Goal: Information Seeking & Learning: Check status

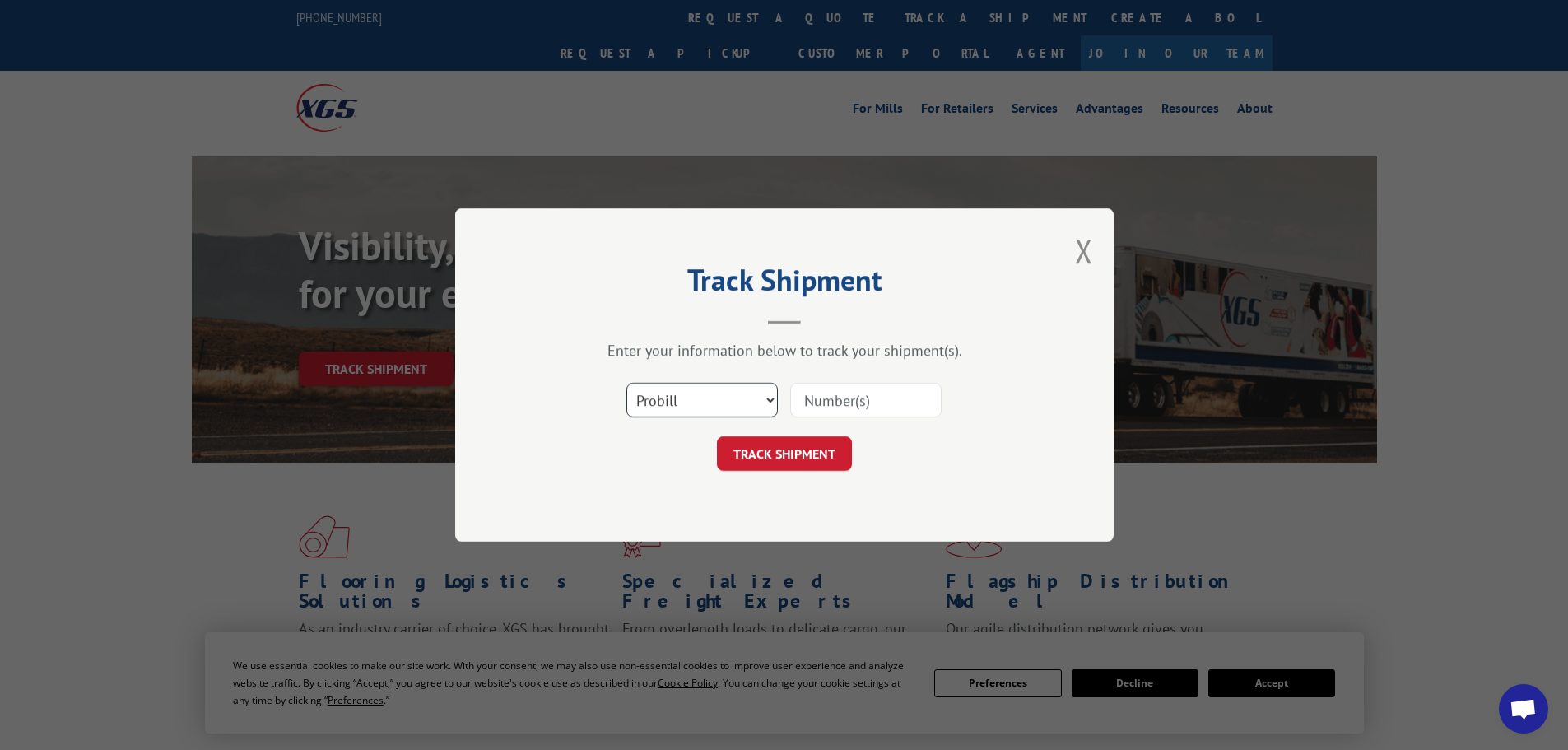
click at [693, 405] on select "Select category... Probill BOL PO" at bounding box center [702, 400] width 151 height 35
select select "bol"
click at [626, 383] on select "Select category... Probill BOL PO" at bounding box center [702, 400] width 151 height 35
click at [851, 407] on input at bounding box center [865, 400] width 151 height 35
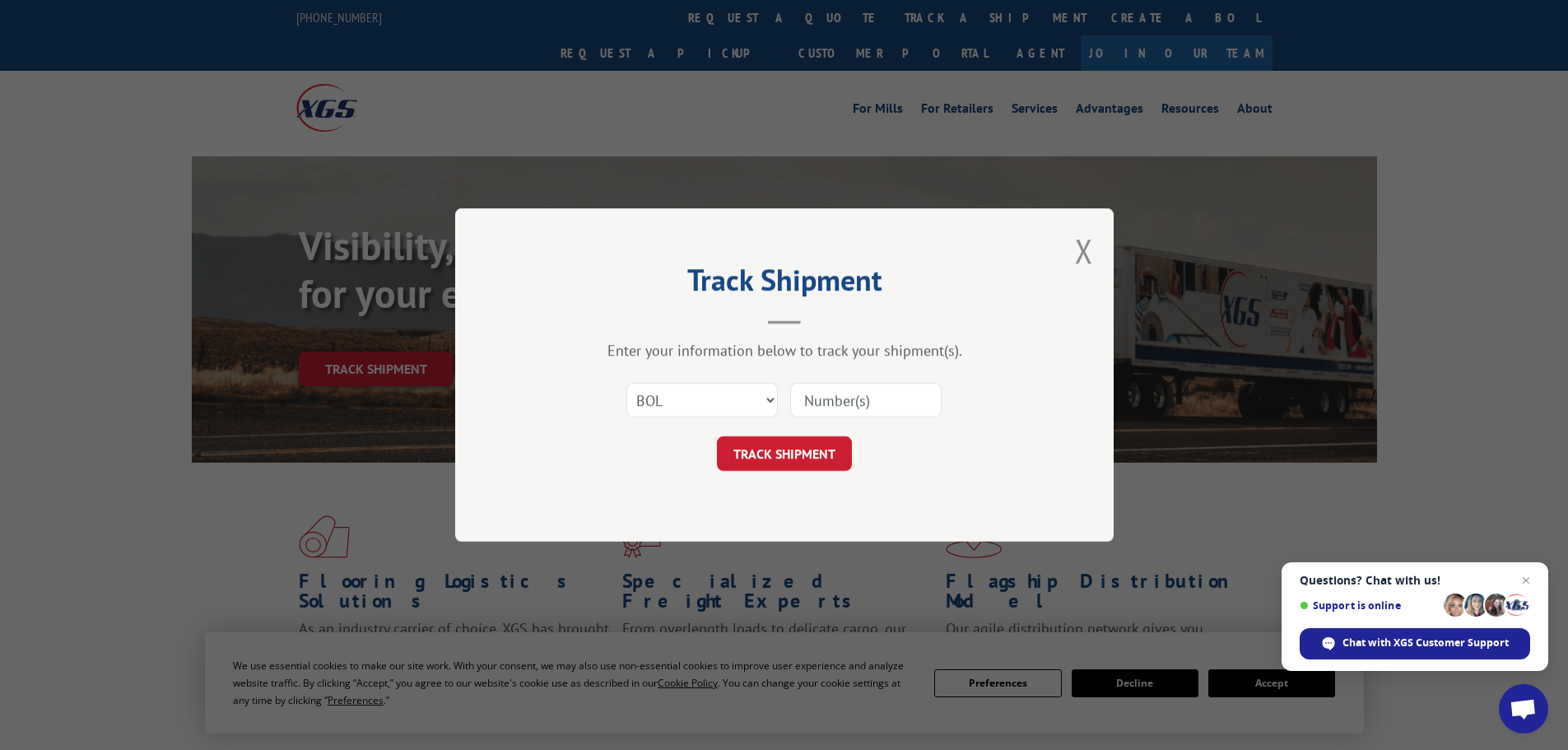
paste input "2872814"
type input "2872814"
click at [787, 452] on button "TRACK SHIPMENT" at bounding box center [784, 454] width 135 height 35
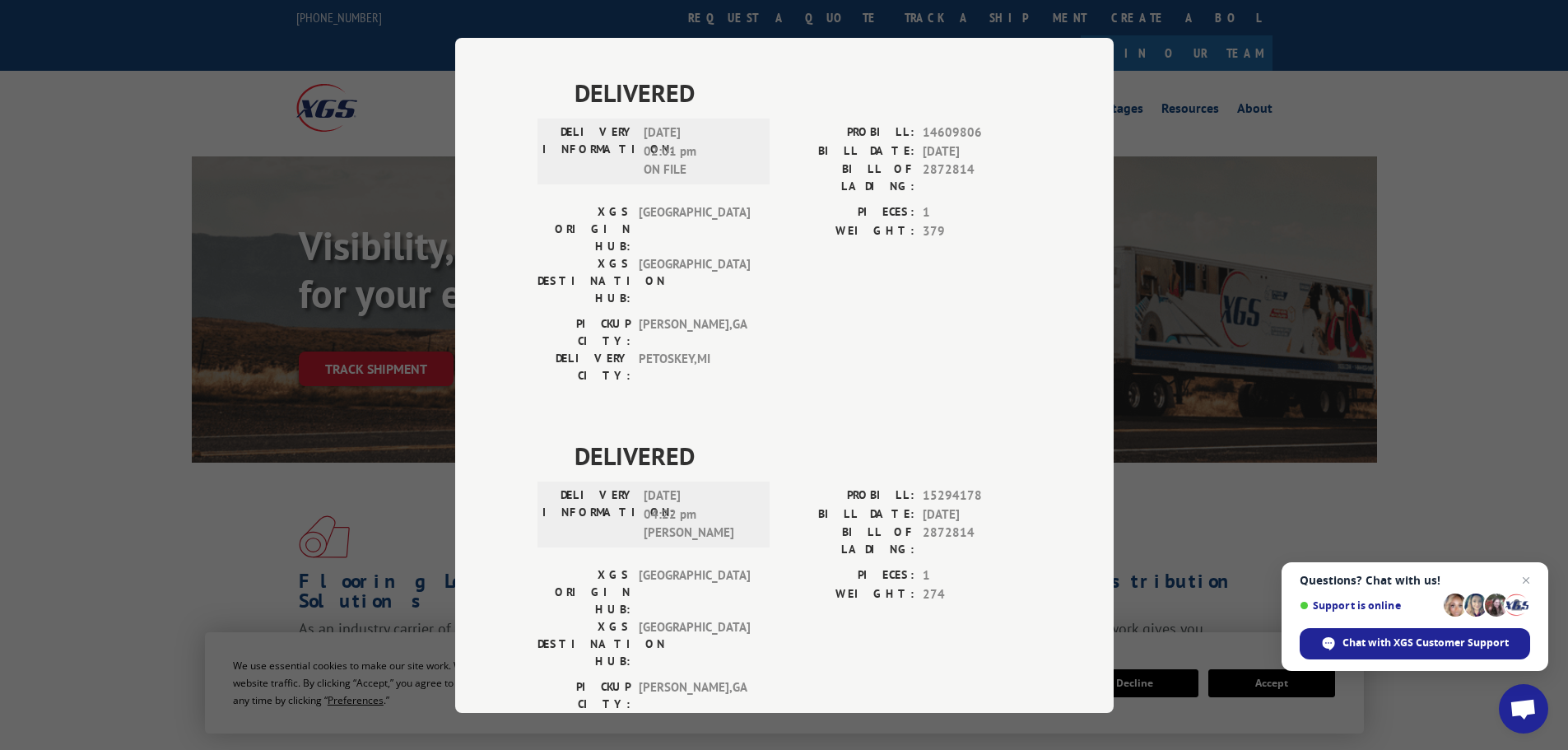
scroll to position [872, 0]
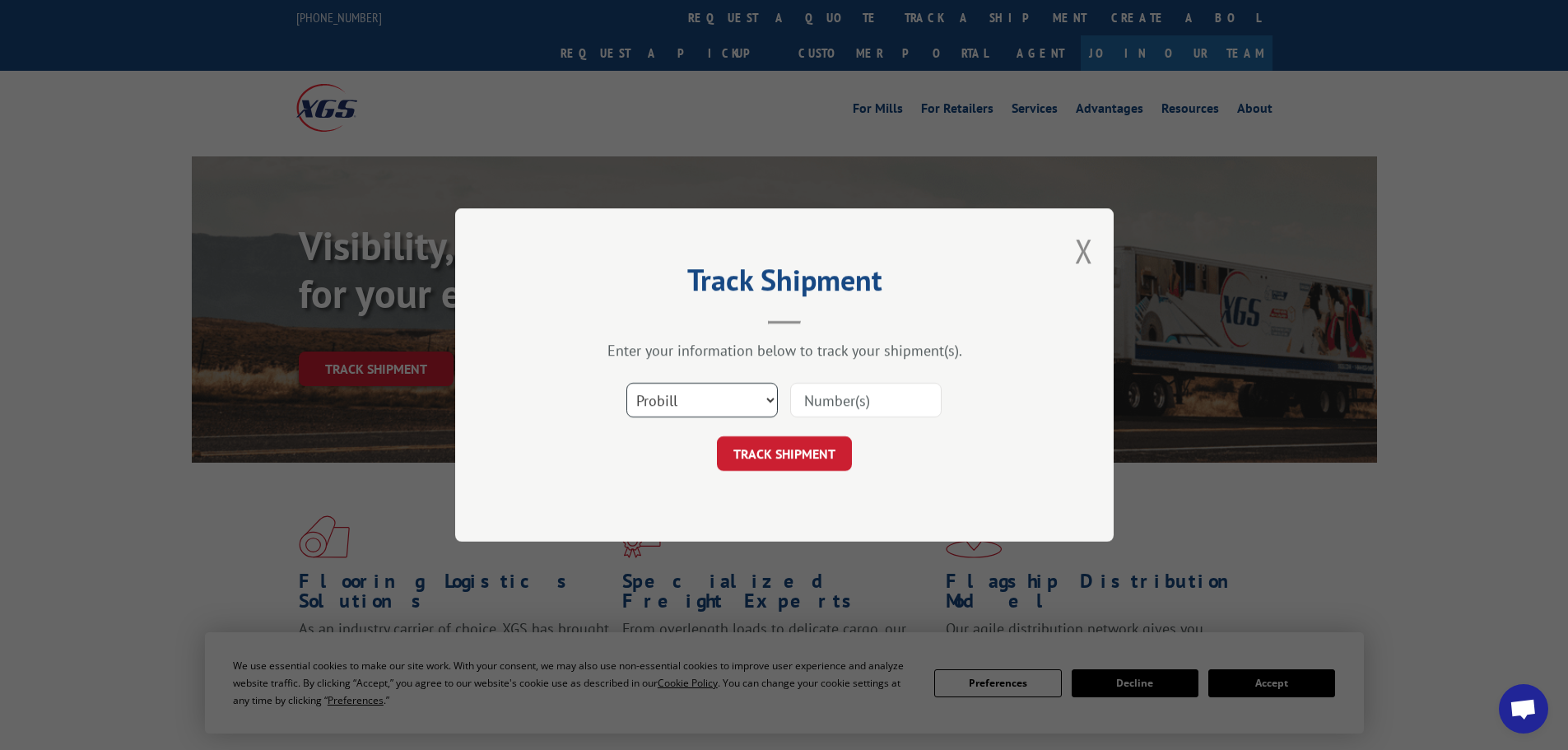
click at [657, 395] on select "Select category... Probill BOL PO" at bounding box center [702, 400] width 151 height 35
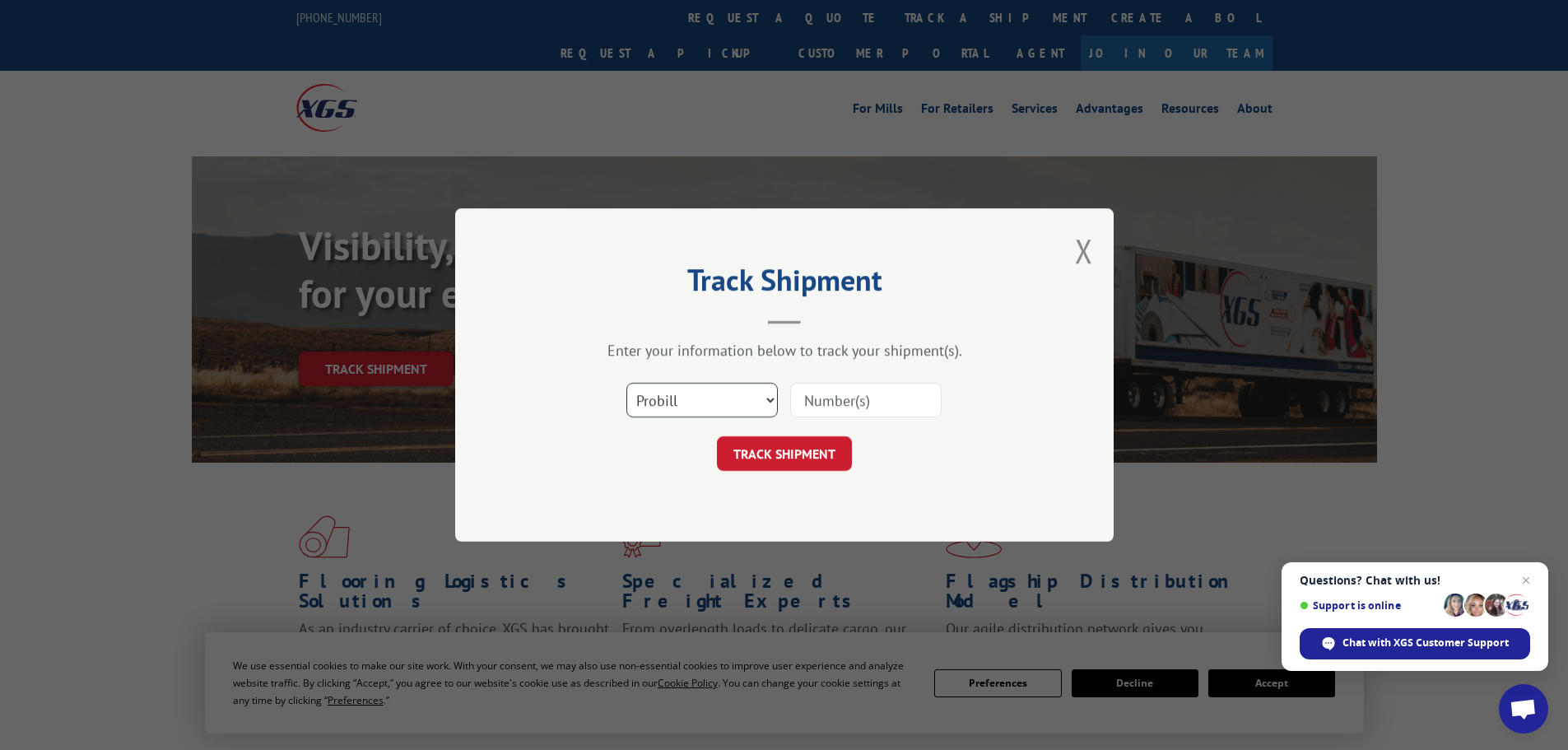
select select "bol"
click at [626, 383] on select "Select category... Probill BOL PO" at bounding box center [702, 400] width 151 height 35
click at [848, 410] on input at bounding box center [865, 400] width 151 height 35
paste input "7082131"
type input "7082131"
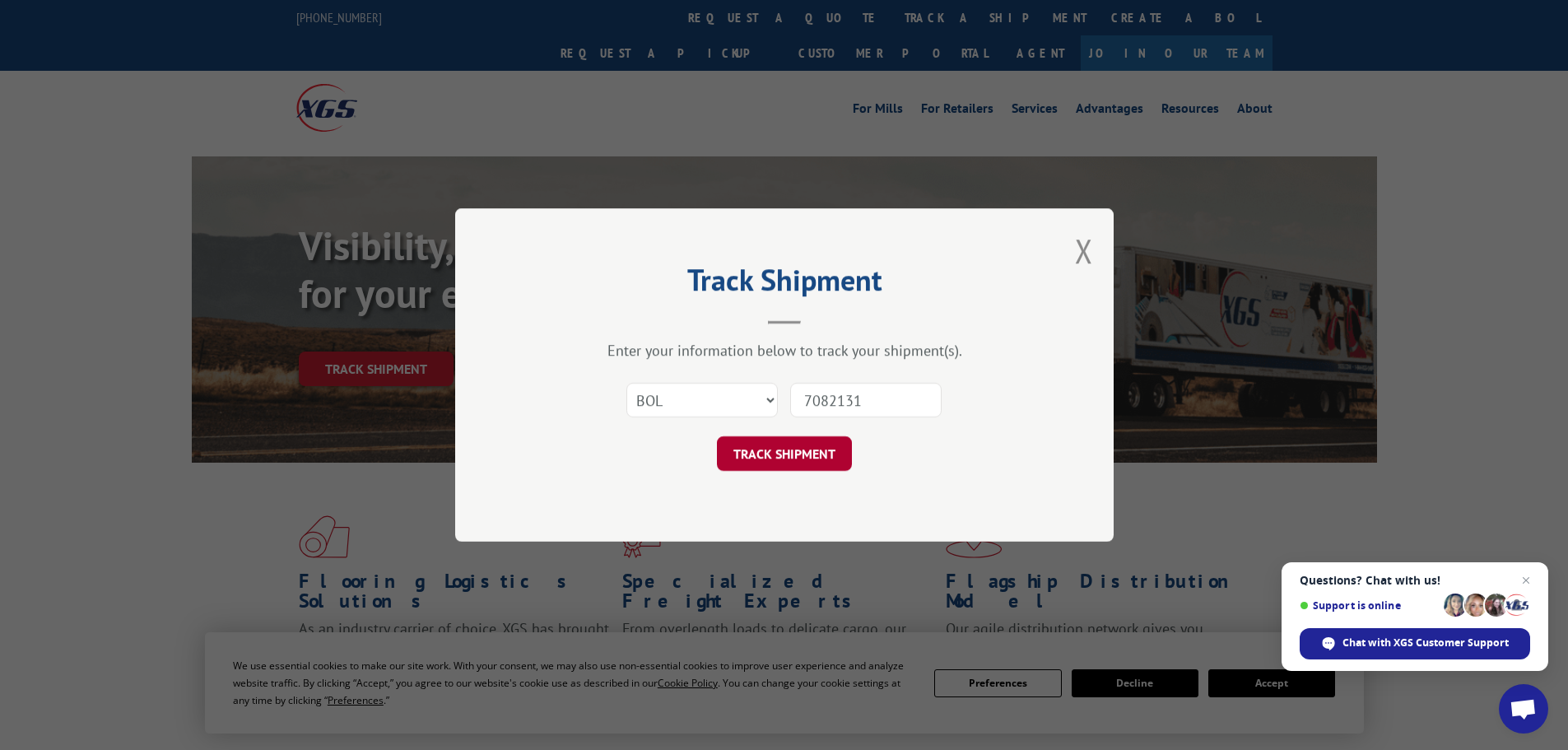
click at [755, 446] on button "TRACK SHIPMENT" at bounding box center [784, 454] width 135 height 35
